Goal: Book appointment/travel/reservation

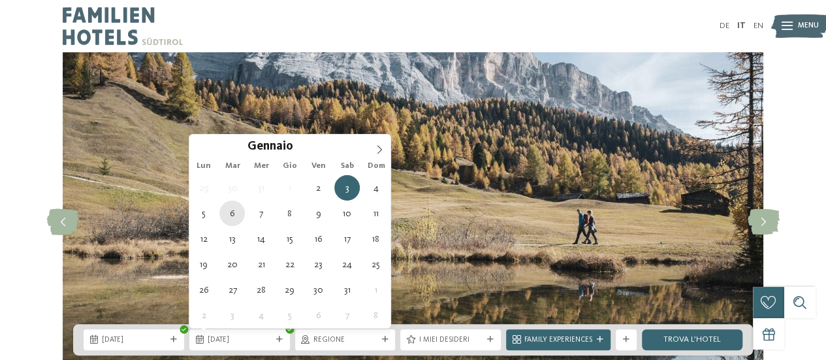
type div "[DATE]"
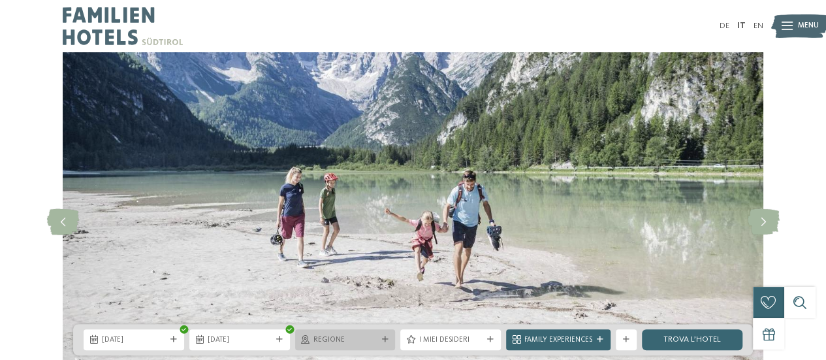
click at [353, 344] on span "Regione" at bounding box center [346, 340] width 64 height 10
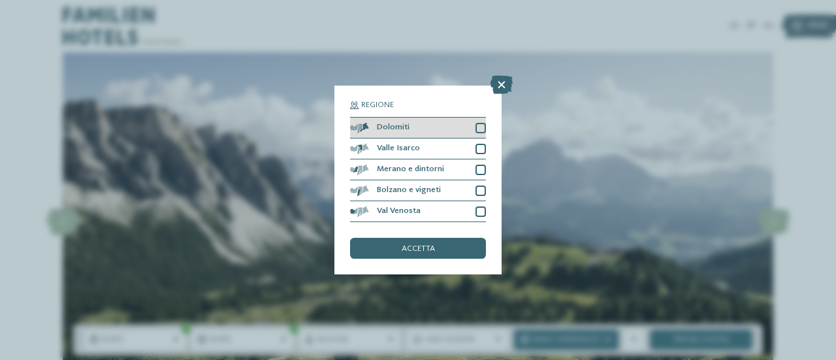
click at [482, 131] on div at bounding box center [481, 128] width 10 height 10
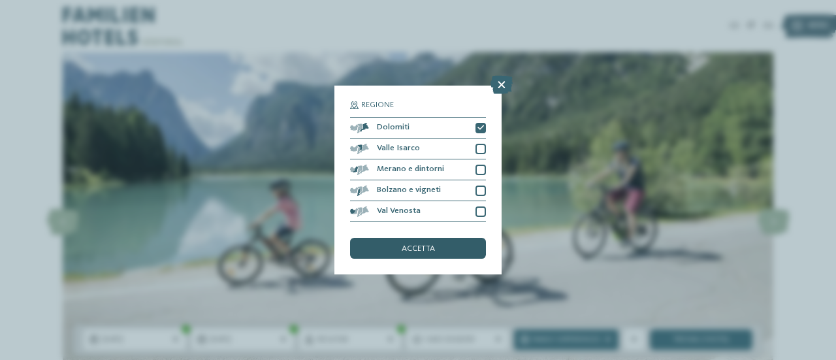
click at [417, 250] on span "accetta" at bounding box center [418, 249] width 33 height 8
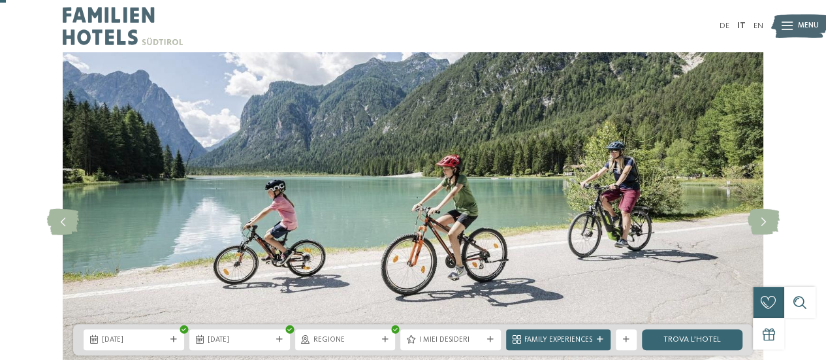
scroll to position [65, 0]
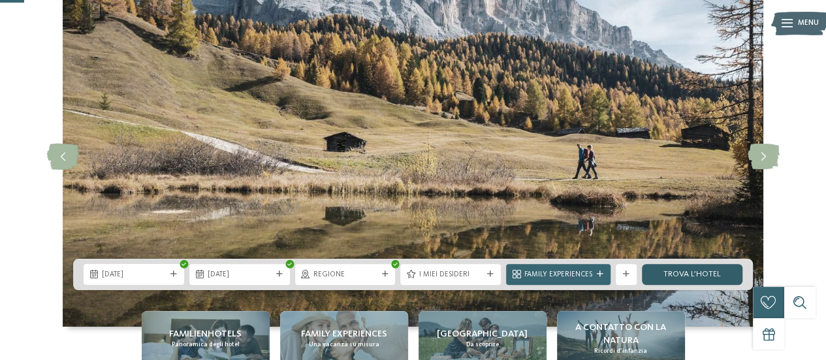
click at [704, 279] on link "trova l’hotel" at bounding box center [692, 274] width 101 height 21
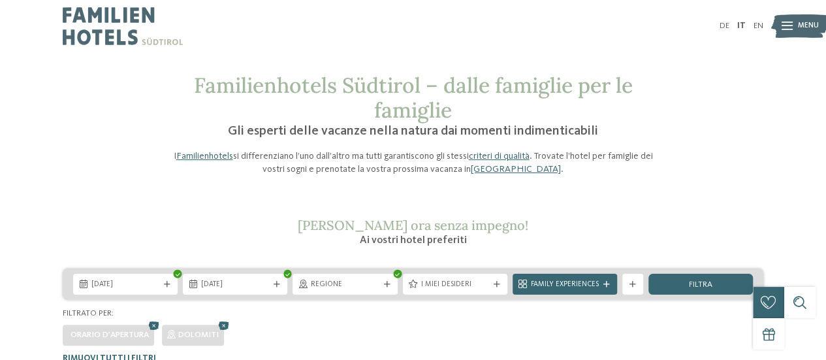
click at [788, 25] on icon at bounding box center [787, 26] width 11 height 8
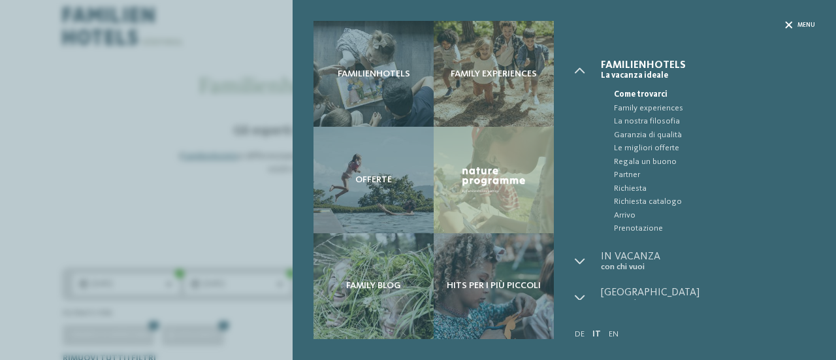
click at [792, 23] on icon at bounding box center [788, 25] width 7 height 7
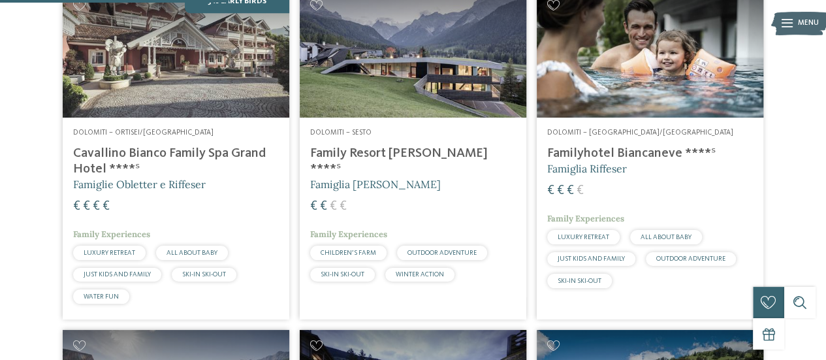
scroll to position [457, 0]
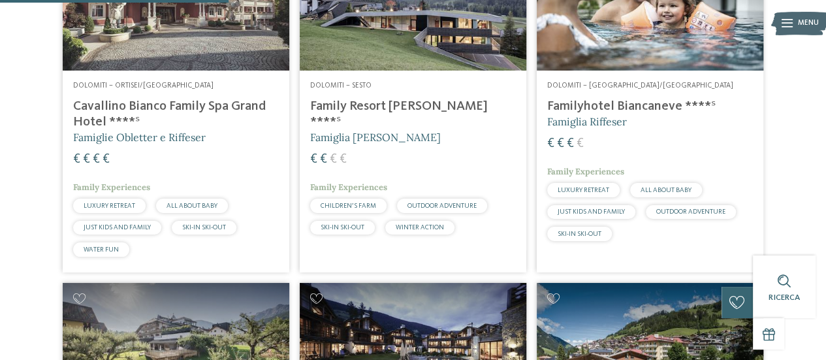
click at [235, 129] on h4 "Cavallino Bianco Family Spa Grand Hotel ****ˢ" at bounding box center [176, 114] width 206 height 31
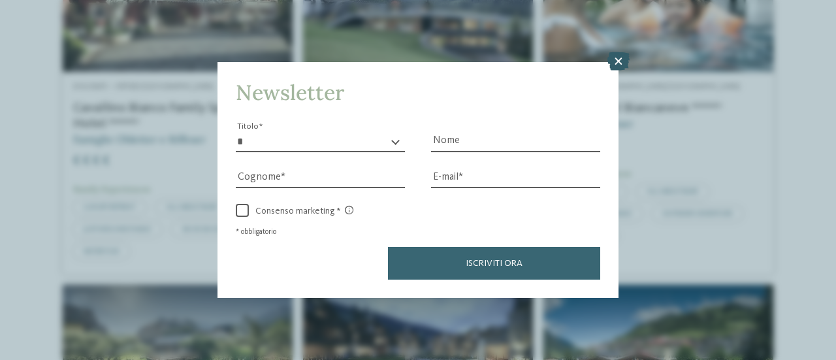
click at [615, 57] on icon at bounding box center [619, 61] width 22 height 18
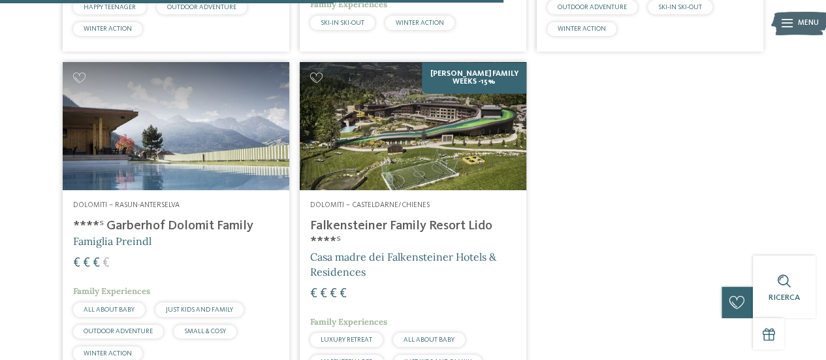
scroll to position [1045, 0]
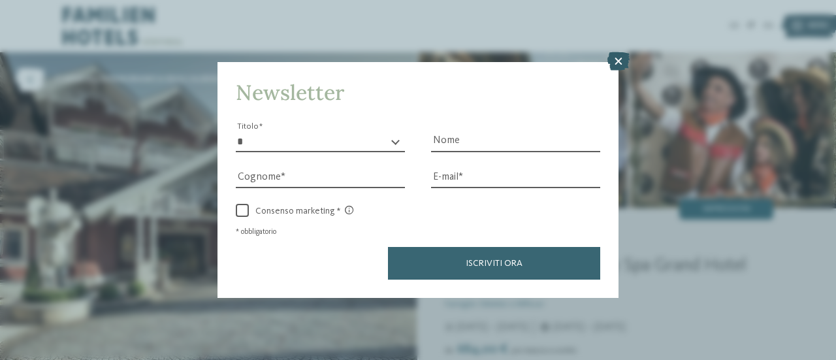
click at [617, 57] on icon at bounding box center [619, 61] width 22 height 18
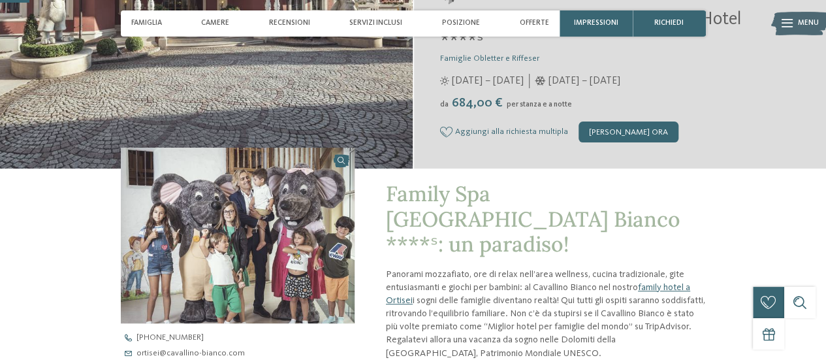
scroll to position [131, 0]
